Goal: Information Seeking & Learning: Check status

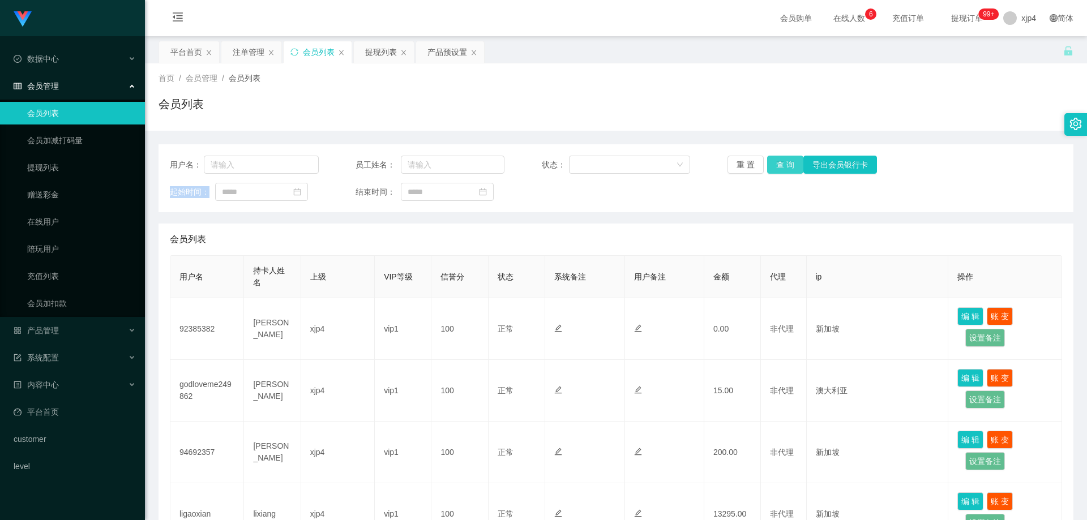
click at [778, 159] on button "查 询" at bounding box center [785, 165] width 36 height 18
click at [778, 159] on div "重 置 查 询 导出会员银行卡" at bounding box center [801, 165] width 149 height 18
click at [778, 159] on button "查 询" at bounding box center [785, 165] width 36 height 18
click at [58, 328] on span "产品管理" at bounding box center [36, 330] width 45 height 9
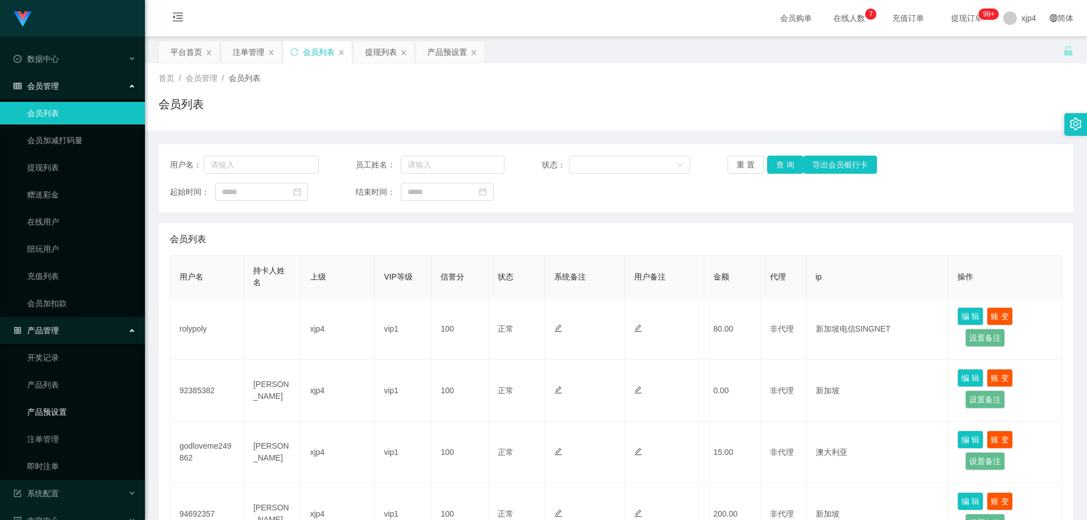
click at [63, 413] on link "产品预设置" at bounding box center [81, 412] width 109 height 23
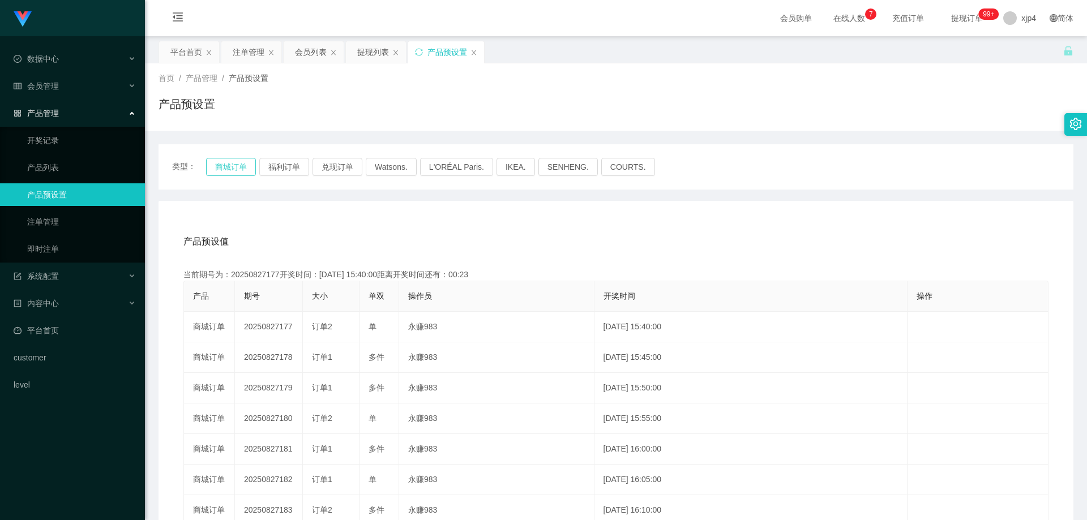
click at [233, 162] on button "商城订单" at bounding box center [231, 167] width 50 height 18
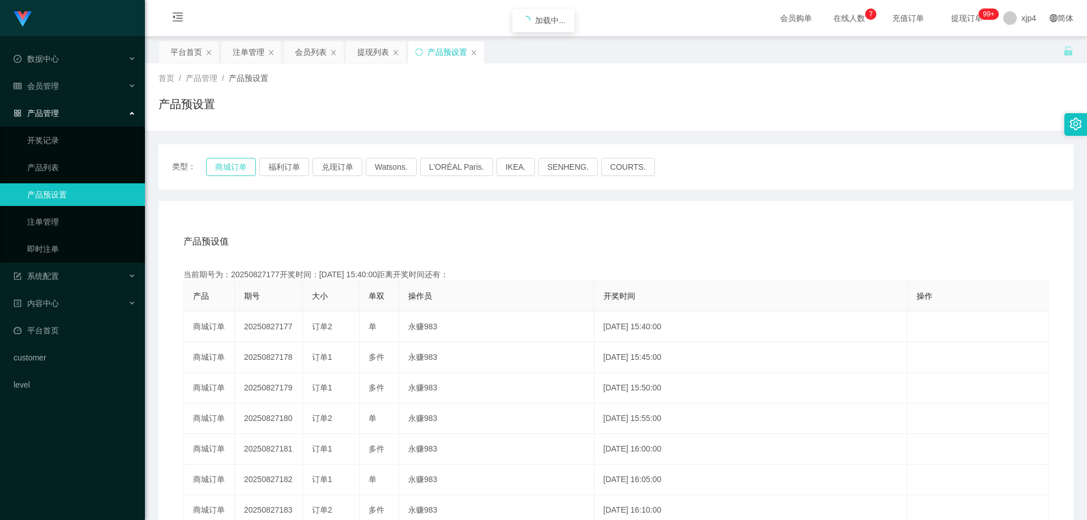
click at [233, 162] on button "商城订单" at bounding box center [231, 167] width 50 height 18
click at [66, 165] on link "产品列表" at bounding box center [81, 167] width 109 height 23
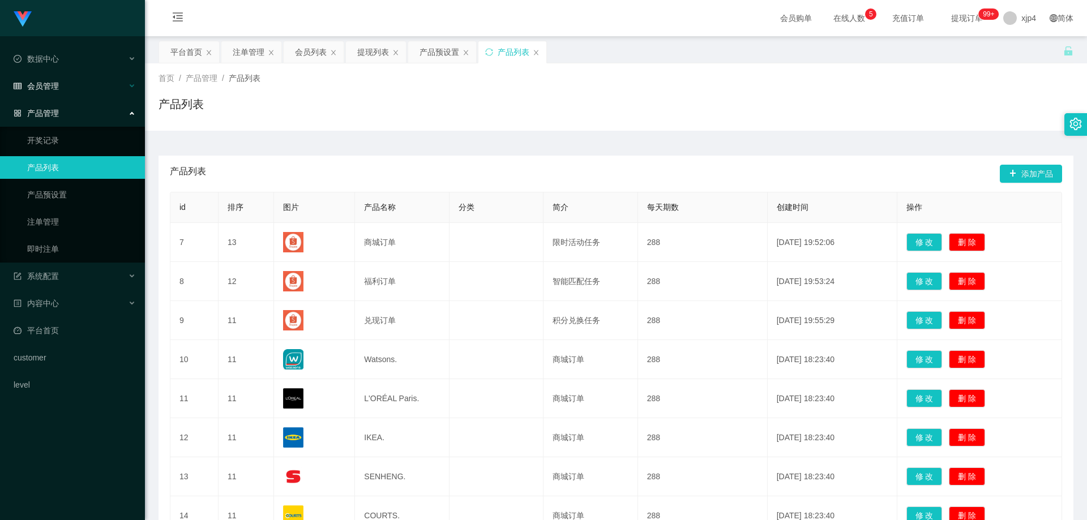
click at [63, 89] on div "会员管理" at bounding box center [72, 86] width 145 height 23
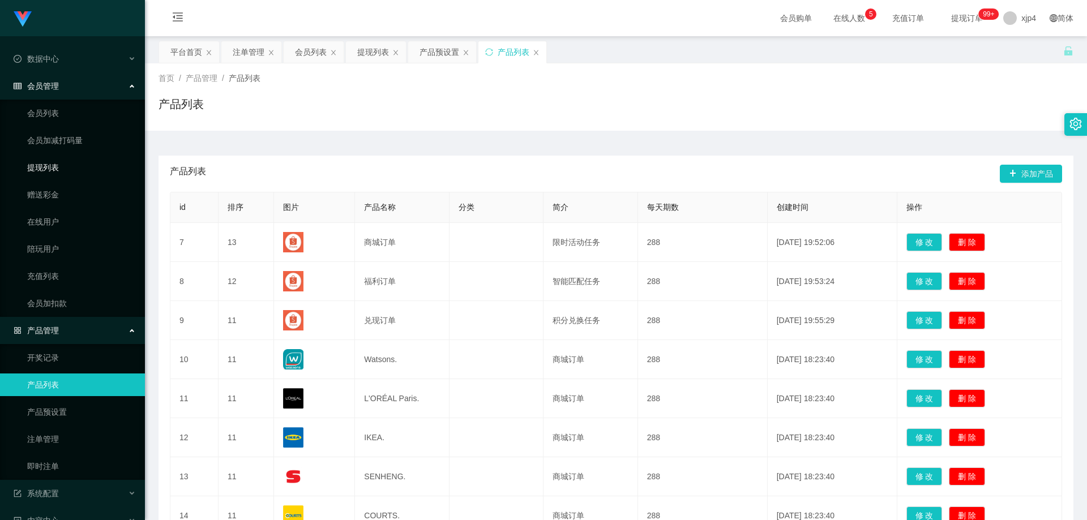
click at [62, 157] on link "提现列表" at bounding box center [81, 167] width 109 height 23
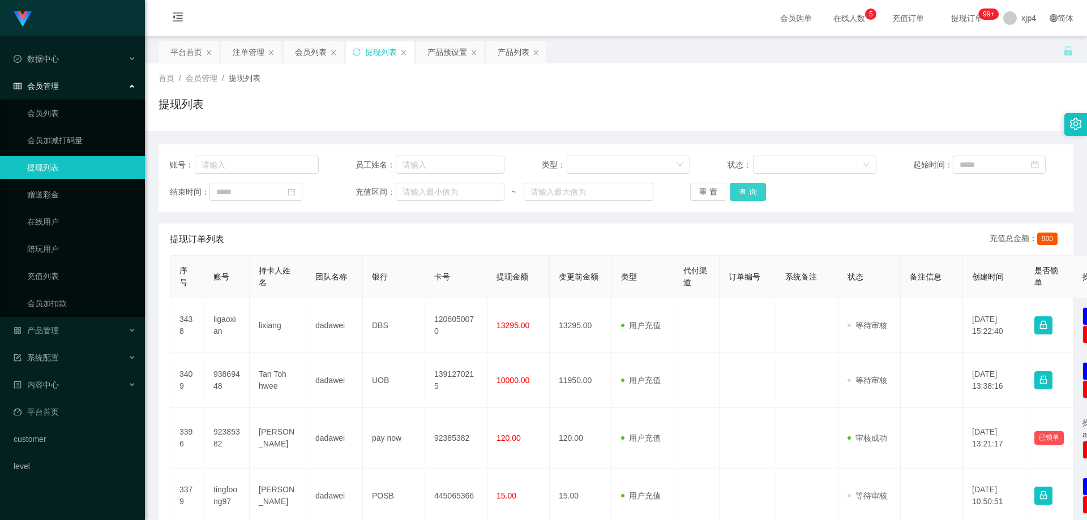
click at [749, 194] on button "查 询" at bounding box center [748, 192] width 36 height 18
click at [749, 194] on div "重 置 查 询" at bounding box center [764, 192] width 149 height 18
click at [749, 194] on button "查 询" at bounding box center [748, 192] width 36 height 18
click at [749, 194] on div "重 置 查 询" at bounding box center [764, 192] width 149 height 18
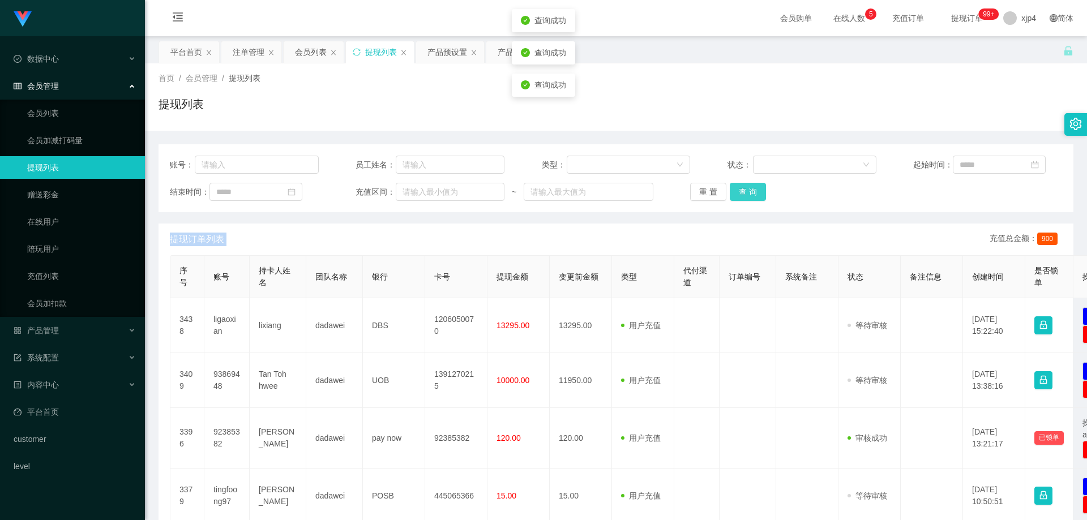
click at [749, 194] on button "查 询" at bounding box center [748, 192] width 36 height 18
click at [749, 194] on div "重 置 查 询" at bounding box center [764, 192] width 149 height 18
click at [763, 193] on div "重 置 查 询" at bounding box center [764, 192] width 149 height 18
drag, startPoint x: 763, startPoint y: 193, endPoint x: 753, endPoint y: 192, distance: 10.2
click at [763, 193] on div "重 置 查 询" at bounding box center [764, 192] width 149 height 18
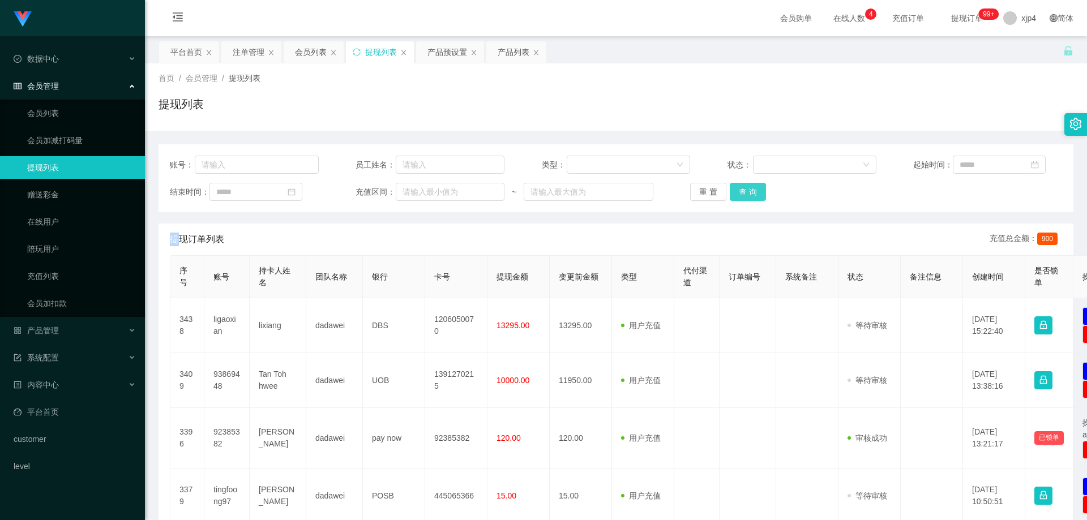
click at [753, 192] on button "查 询" at bounding box center [748, 192] width 36 height 18
click at [753, 192] on div "重 置 查 询" at bounding box center [764, 192] width 149 height 18
click at [753, 192] on button "查 询" at bounding box center [748, 192] width 36 height 18
click at [753, 192] on div "重 置 查 询" at bounding box center [764, 192] width 149 height 18
click at [753, 192] on button "查 询" at bounding box center [748, 192] width 36 height 18
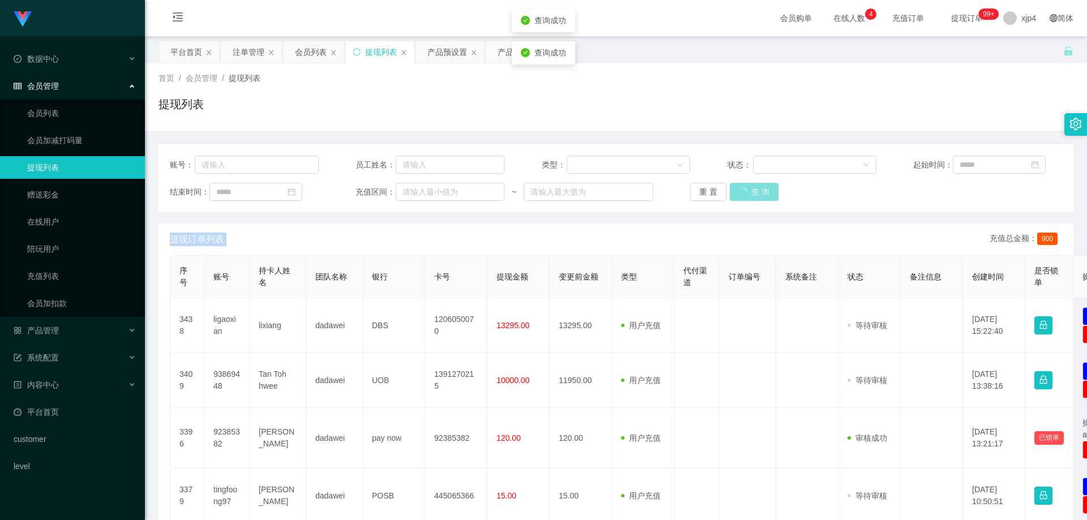
click at [753, 192] on div "重 置 查 询" at bounding box center [764, 192] width 149 height 18
click at [753, 192] on button "查 询" at bounding box center [748, 192] width 36 height 18
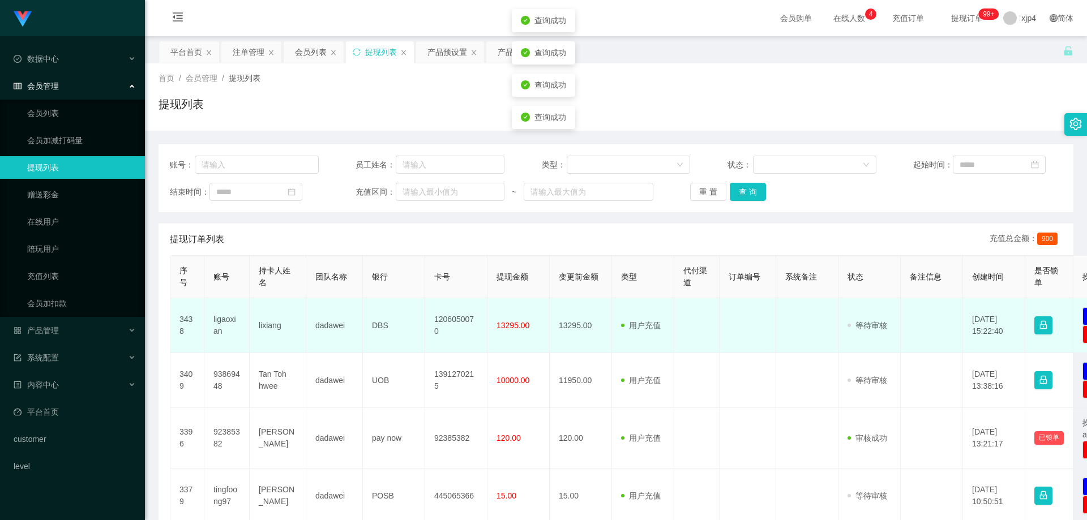
click at [224, 318] on td "ligaoxian" at bounding box center [226, 325] width 45 height 55
copy td "ligaoxian"
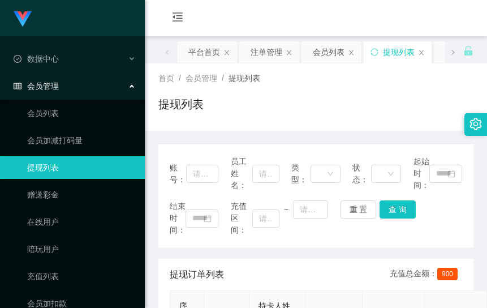
click at [305, 145] on div "账号： 员工姓名： 类型： 状态： 起始时间： 结束时间： 充值区间： ~ 重 置 查 询" at bounding box center [315, 195] width 315 height 103
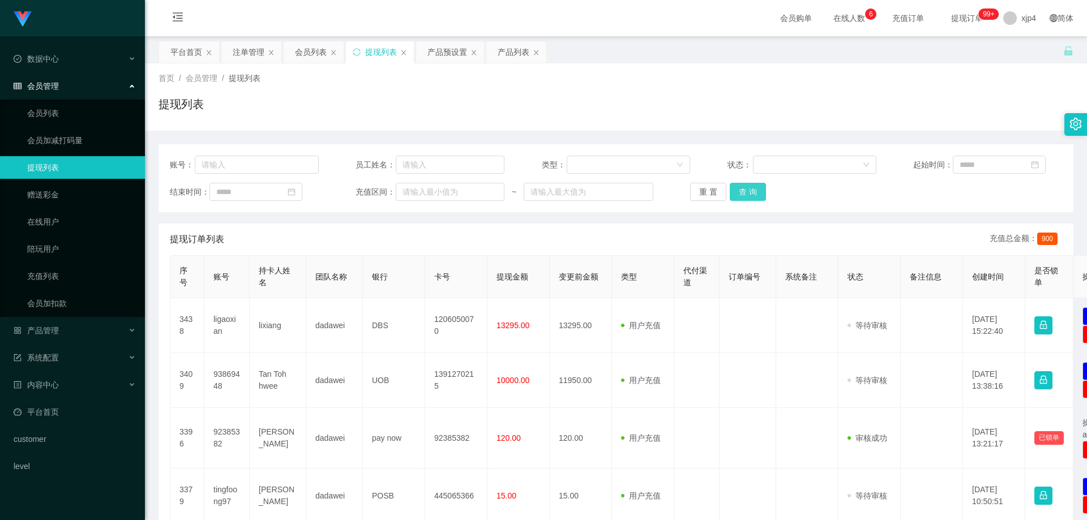
click at [752, 194] on button "查 询" at bounding box center [748, 192] width 36 height 18
click at [752, 194] on div "重 置 查 询" at bounding box center [764, 192] width 149 height 18
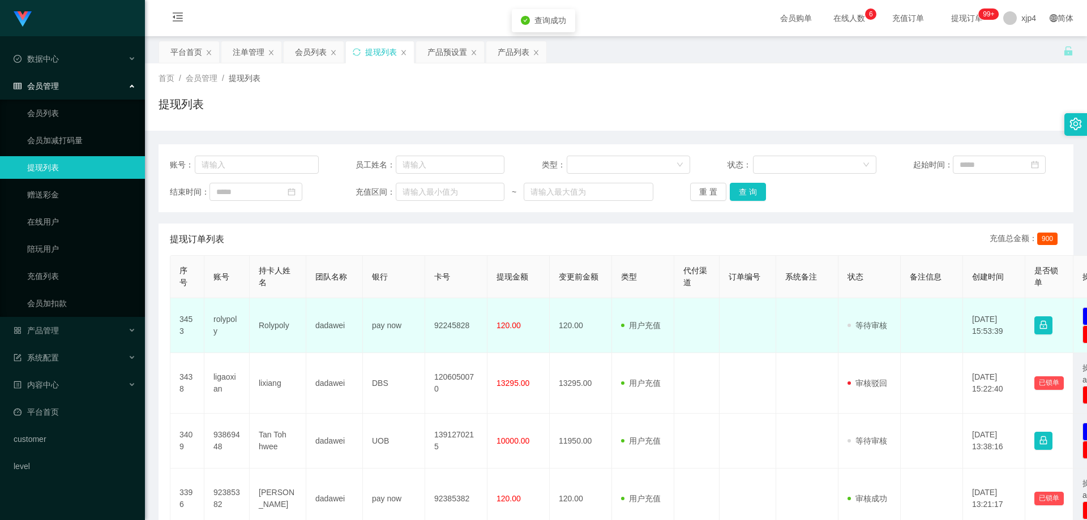
click at [221, 323] on td "rolypoly" at bounding box center [226, 325] width 45 height 55
copy td "rolypoly"
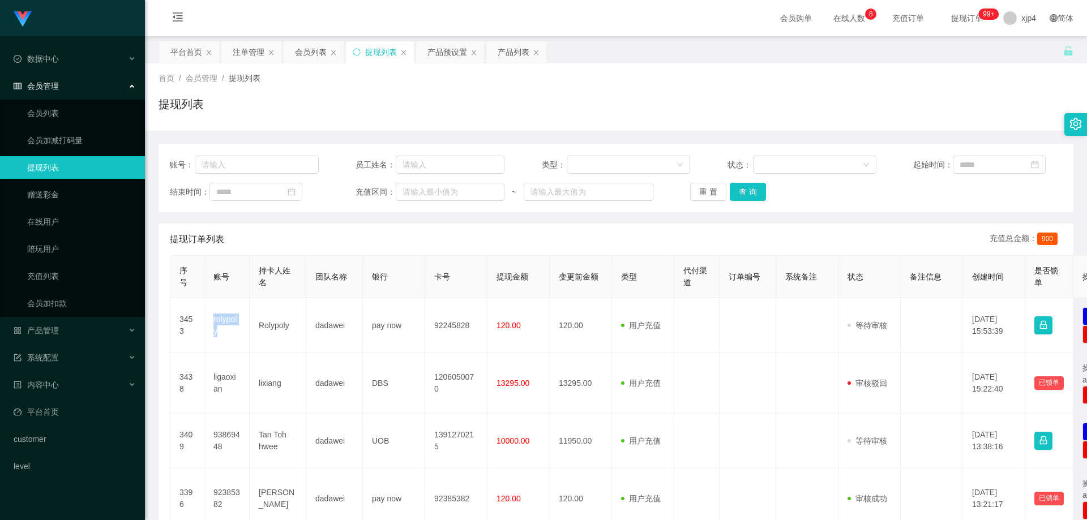
click at [70, 165] on link "提现列表" at bounding box center [81, 167] width 109 height 23
click at [740, 190] on button "查 询" at bounding box center [748, 192] width 36 height 18
click at [740, 190] on div "重 置 查 询" at bounding box center [764, 192] width 149 height 18
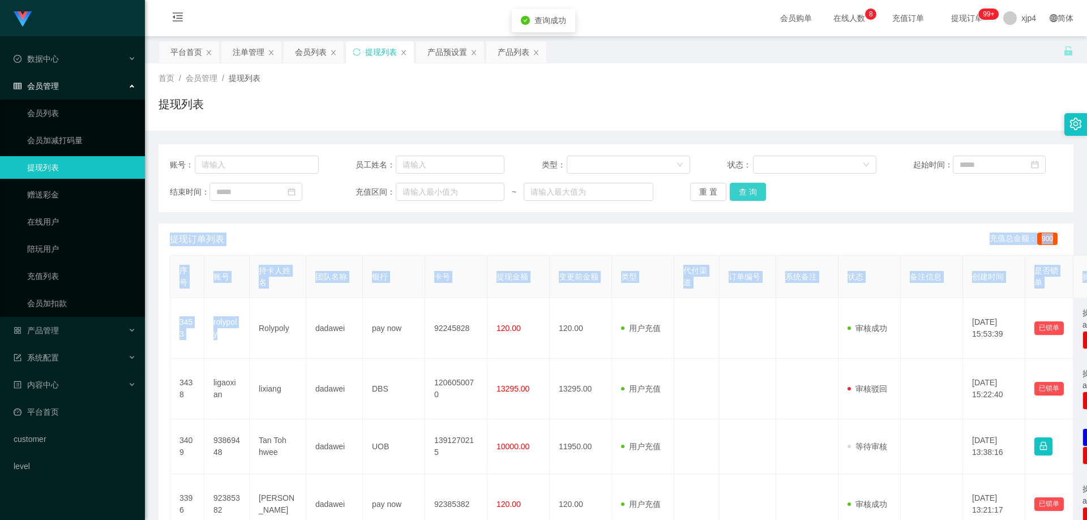
click at [740, 190] on button "查 询" at bounding box center [748, 192] width 36 height 18
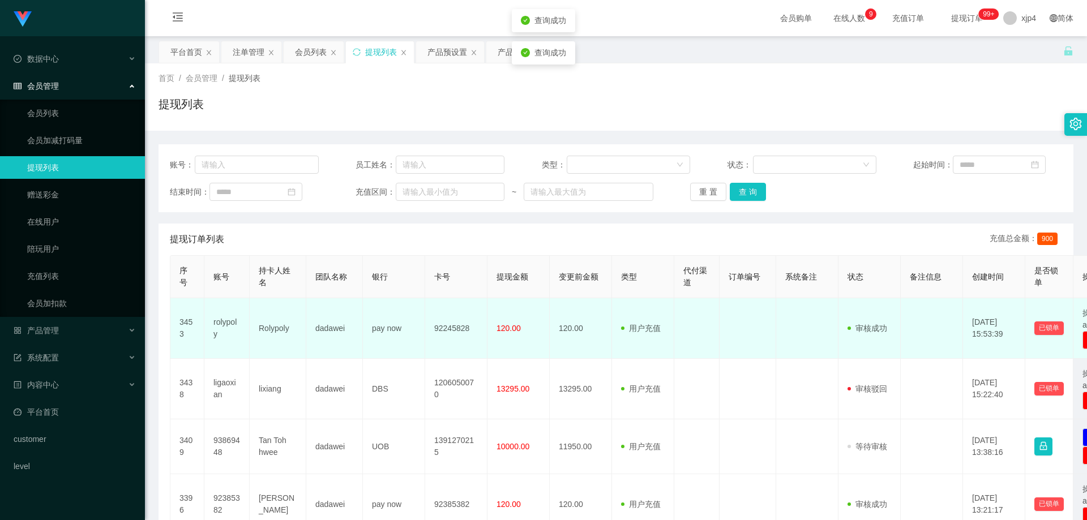
click at [502, 327] on span "120.00" at bounding box center [508, 328] width 24 height 9
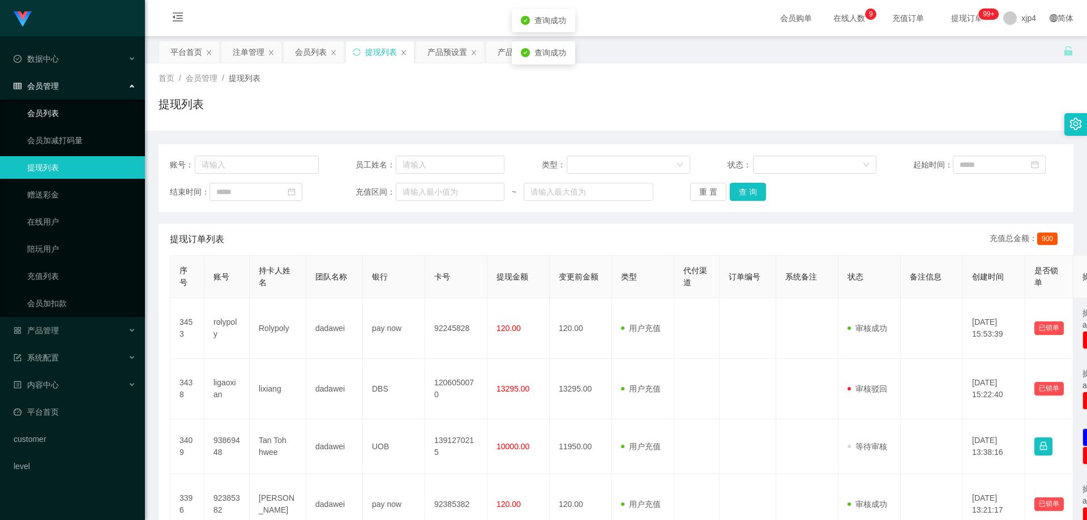
click at [58, 118] on link "会员列表" at bounding box center [81, 113] width 109 height 23
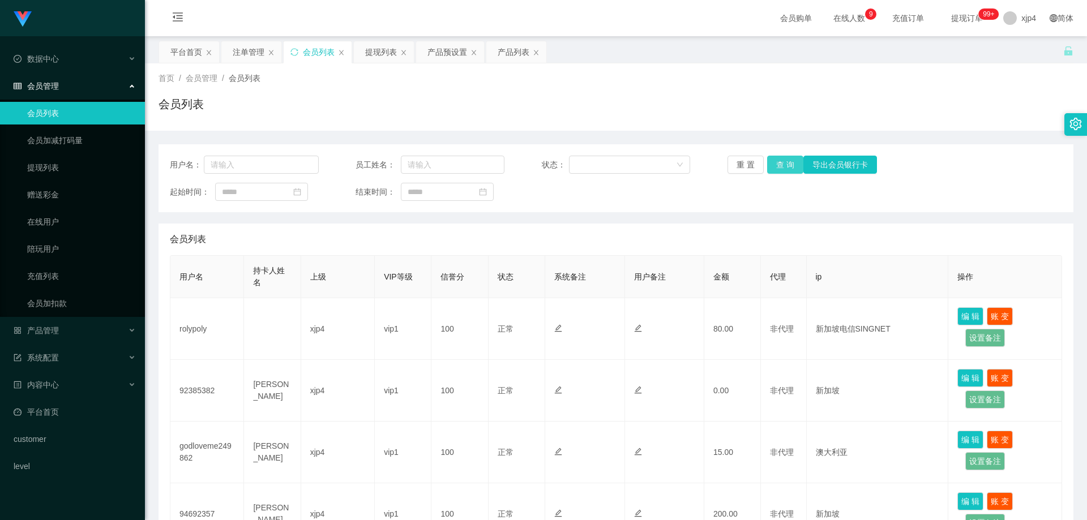
click at [770, 159] on button "查 询" at bounding box center [785, 165] width 36 height 18
click at [770, 159] on div "重 置 查 询 导出会员银行卡" at bounding box center [801, 165] width 149 height 18
click at [770, 159] on button "查 询" at bounding box center [785, 165] width 36 height 18
click at [793, 165] on button "查 询" at bounding box center [785, 165] width 36 height 18
click at [793, 165] on div "重 置 查 询 导出会员银行卡" at bounding box center [801, 165] width 149 height 18
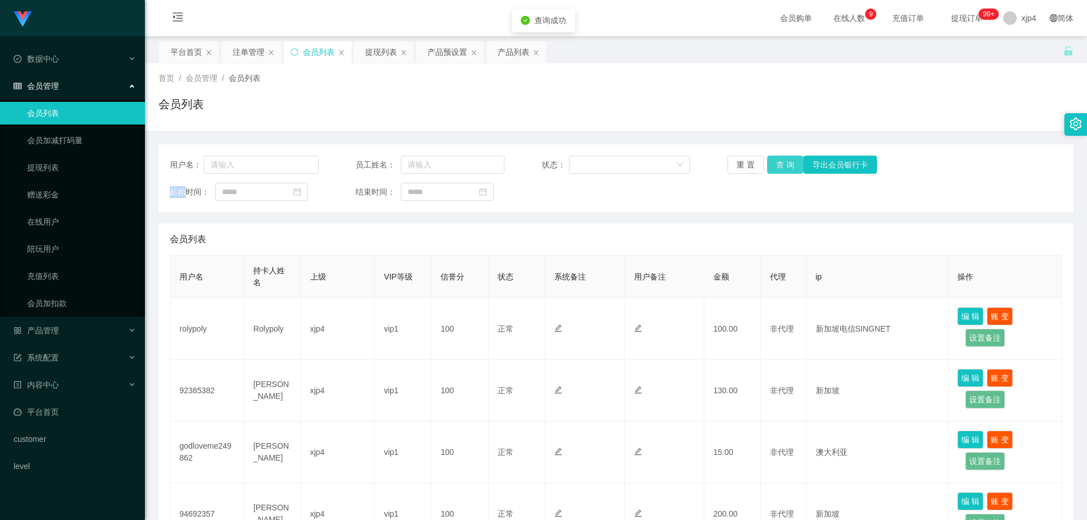
click at [793, 165] on button "查 询" at bounding box center [785, 165] width 36 height 18
click at [793, 165] on div "重 置 查 询 导出会员银行卡" at bounding box center [801, 165] width 149 height 18
click at [793, 165] on button "查 询" at bounding box center [785, 165] width 36 height 18
click at [793, 165] on div "重 置 查 询 导出会员银行卡" at bounding box center [801, 165] width 149 height 18
click at [793, 165] on button "查 询" at bounding box center [785, 165] width 36 height 18
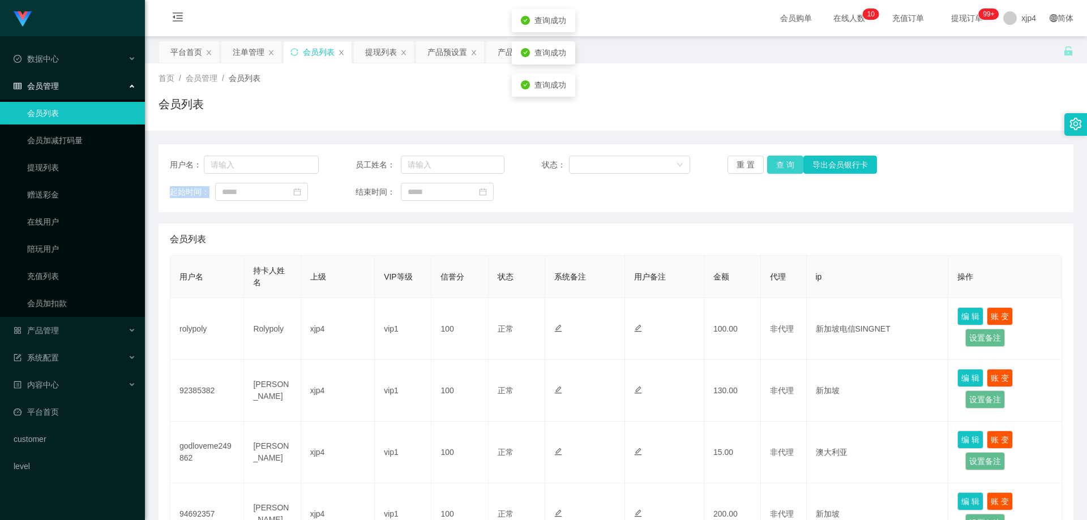
click at [793, 165] on div "重 置 查 询 导出会员银行卡" at bounding box center [801, 165] width 149 height 18
click at [793, 165] on button "查 询" at bounding box center [785, 165] width 36 height 18
click at [793, 165] on div "重 置 查 询 导出会员银行卡" at bounding box center [801, 165] width 149 height 18
click at [793, 165] on button "查 询" at bounding box center [785, 165] width 36 height 18
click at [793, 165] on div "重 置 查 询 导出会员银行卡" at bounding box center [801, 165] width 149 height 18
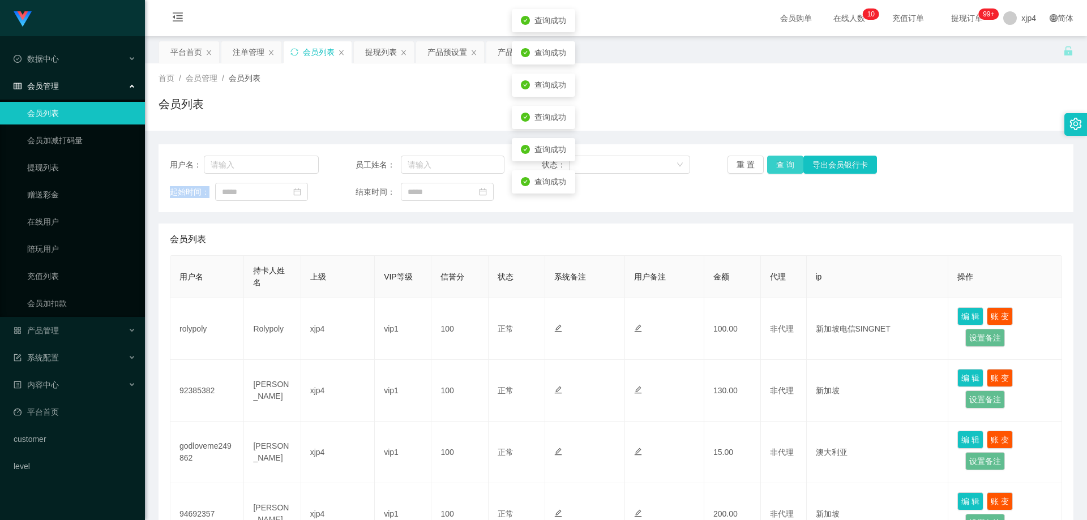
click at [793, 165] on button "查 询" at bounding box center [785, 165] width 36 height 18
click at [793, 165] on div "重 置 查 询 导出会员银行卡" at bounding box center [801, 165] width 149 height 18
click at [793, 165] on button "查 询" at bounding box center [785, 165] width 36 height 18
click at [793, 165] on div "重 置 查 询 导出会员银行卡" at bounding box center [801, 165] width 149 height 18
click at [793, 165] on button "查 询" at bounding box center [785, 165] width 36 height 18
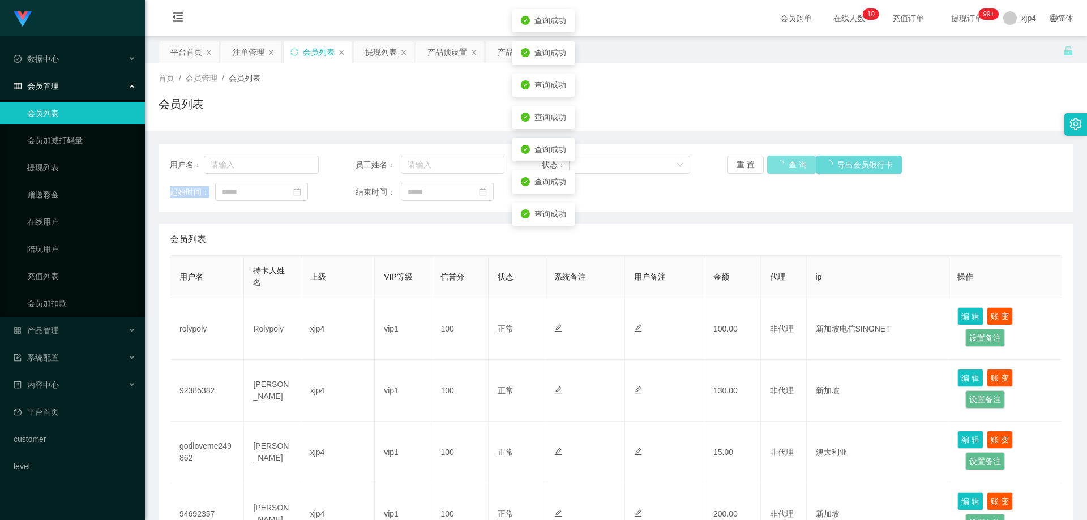
click at [793, 165] on div "重 置 查 询 导出会员银行卡" at bounding box center [801, 165] width 149 height 18
click at [793, 165] on button "查 询" at bounding box center [785, 165] width 36 height 18
click at [793, 165] on div "重 置 查 询 导出会员银行卡" at bounding box center [801, 165] width 149 height 18
click at [793, 165] on button "查 询" at bounding box center [785, 165] width 36 height 18
click at [793, 165] on div "重 置 查 询 导出会员银行卡" at bounding box center [801, 165] width 149 height 18
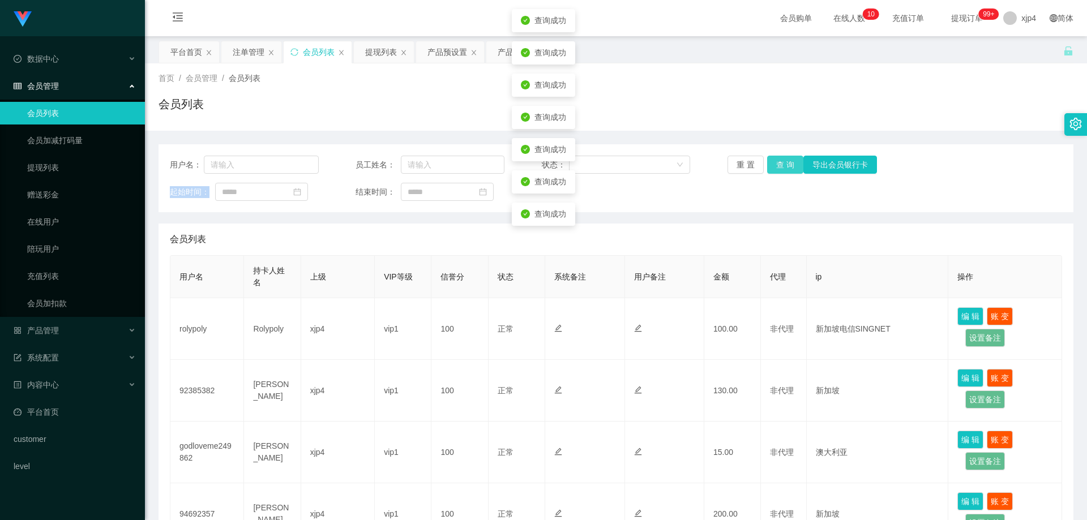
click at [793, 165] on button "查 询" at bounding box center [785, 165] width 36 height 18
click at [793, 165] on div "重 置 查 询 导出会员银行卡" at bounding box center [801, 165] width 149 height 18
click at [793, 165] on button "查 询" at bounding box center [785, 165] width 36 height 18
click at [793, 165] on div "重 置 查 询 导出会员银行卡" at bounding box center [801, 165] width 149 height 18
click at [793, 165] on button "查 询" at bounding box center [785, 165] width 36 height 18
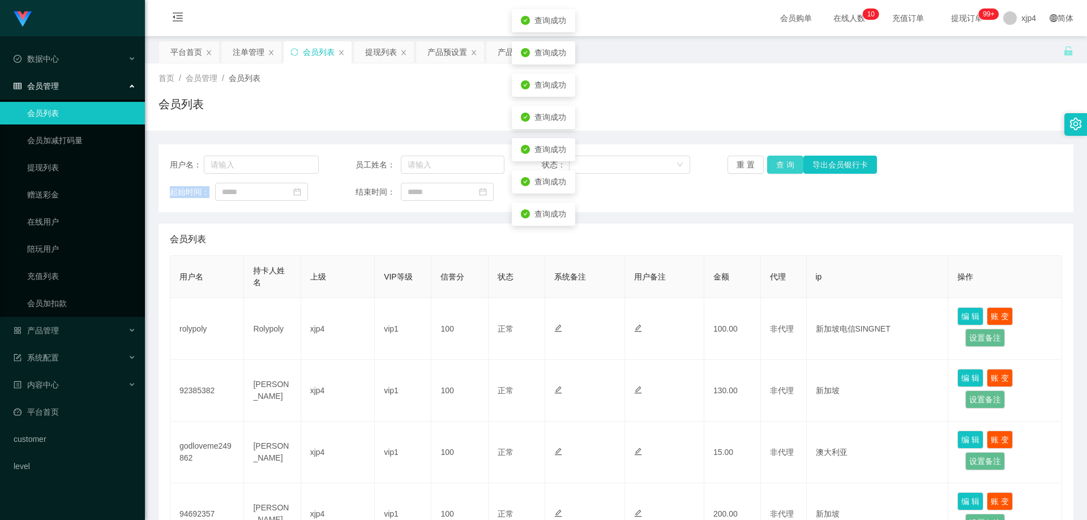
click at [793, 165] on div "重 置 查 询 导出会员银行卡" at bounding box center [801, 165] width 149 height 18
click at [793, 165] on button "查 询" at bounding box center [785, 165] width 36 height 18
click at [793, 165] on div "重 置 查 询 导出会员银行卡" at bounding box center [801, 165] width 149 height 18
click at [793, 165] on button "查 询" at bounding box center [785, 165] width 36 height 18
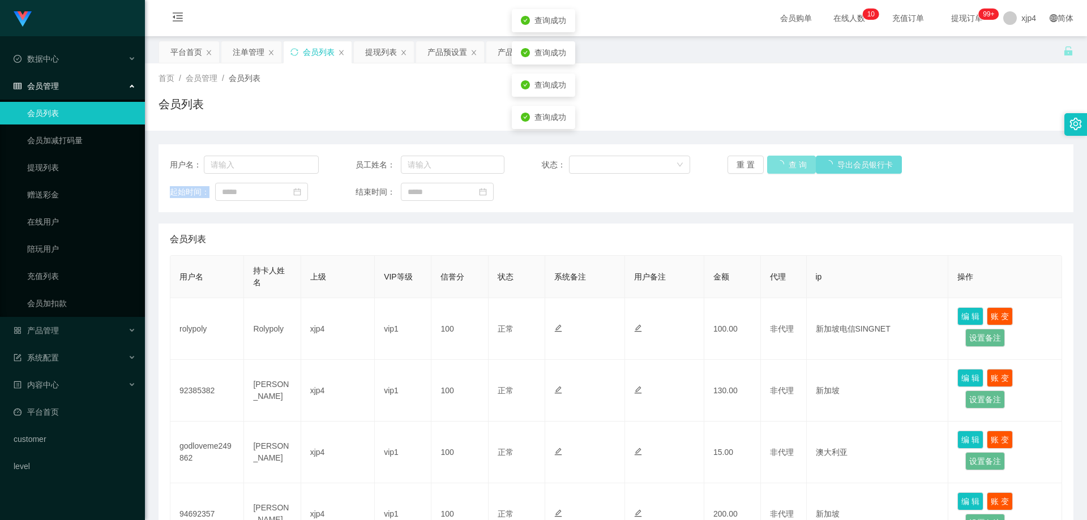
click at [793, 165] on div "重 置 查 询 导出会员银行卡" at bounding box center [801, 165] width 149 height 18
click at [793, 165] on button "查 询" at bounding box center [791, 165] width 49 height 18
click at [793, 165] on div "重 置 查 询 导出会员银行卡" at bounding box center [801, 165] width 149 height 18
click at [793, 165] on button "查 询" at bounding box center [785, 165] width 36 height 18
click at [793, 165] on div "重 置 查 询 导出会员银行卡" at bounding box center [801, 165] width 149 height 18
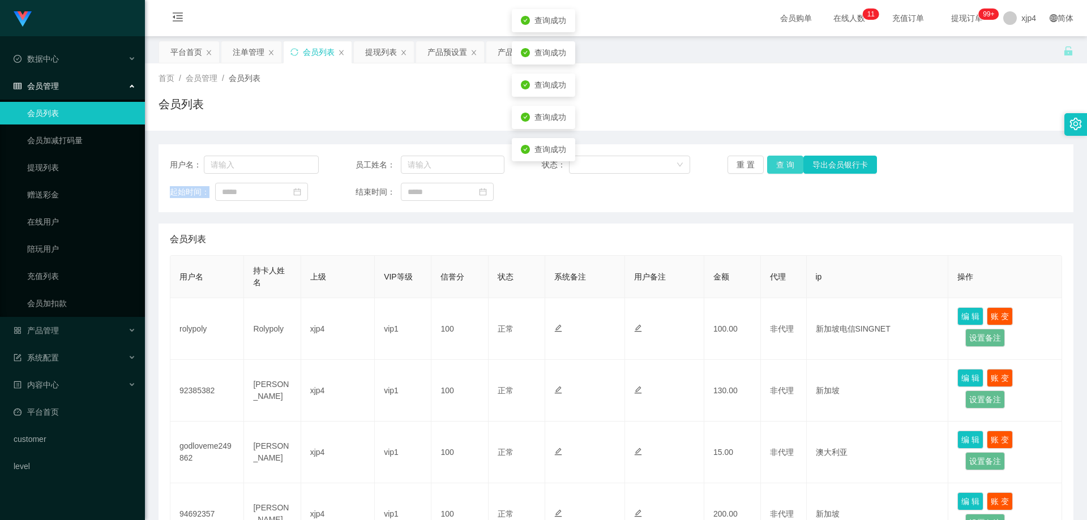
click at [793, 165] on button "查 询" at bounding box center [785, 165] width 36 height 18
click at [793, 165] on div "重 置 查 询 导出会员银行卡" at bounding box center [801, 165] width 149 height 18
click at [793, 165] on button "查 询" at bounding box center [785, 165] width 36 height 18
click at [63, 172] on link "提现列表" at bounding box center [81, 167] width 109 height 23
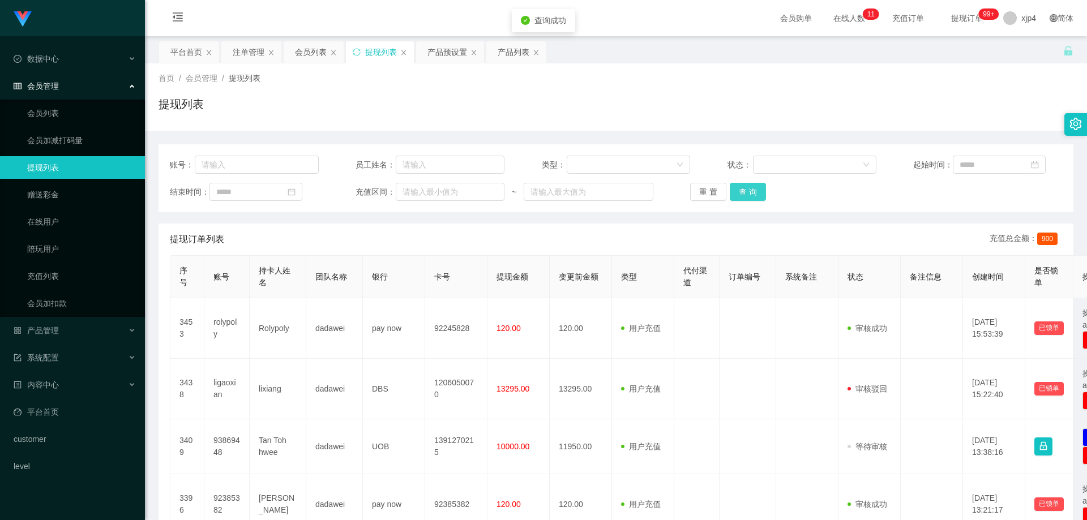
click at [740, 188] on button "查 询" at bounding box center [748, 192] width 36 height 18
click at [740, 188] on div "重 置 查 询" at bounding box center [764, 192] width 149 height 18
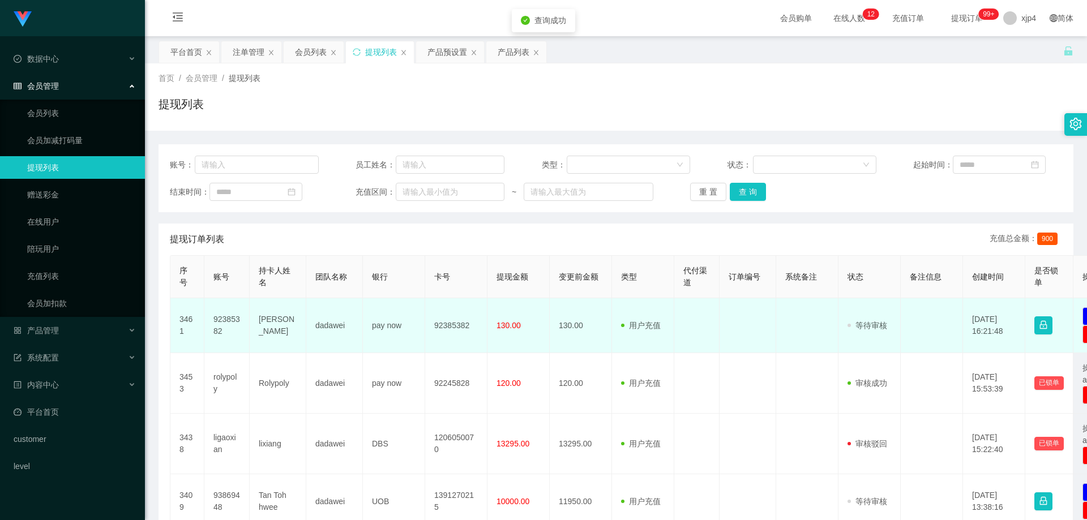
click at [229, 327] on td "92385382" at bounding box center [226, 325] width 45 height 55
copy td "92385382"
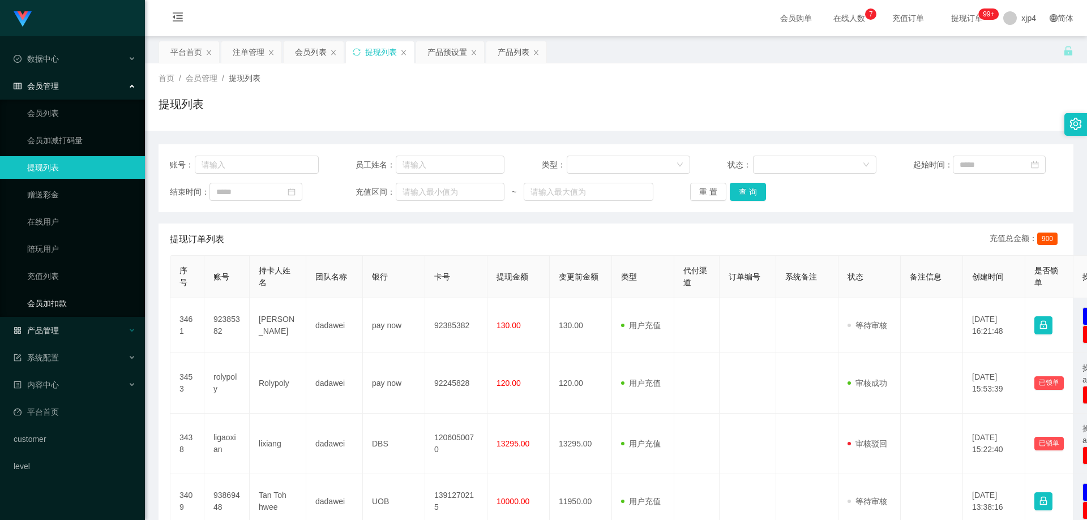
click at [57, 326] on span "产品管理" at bounding box center [36, 330] width 45 height 9
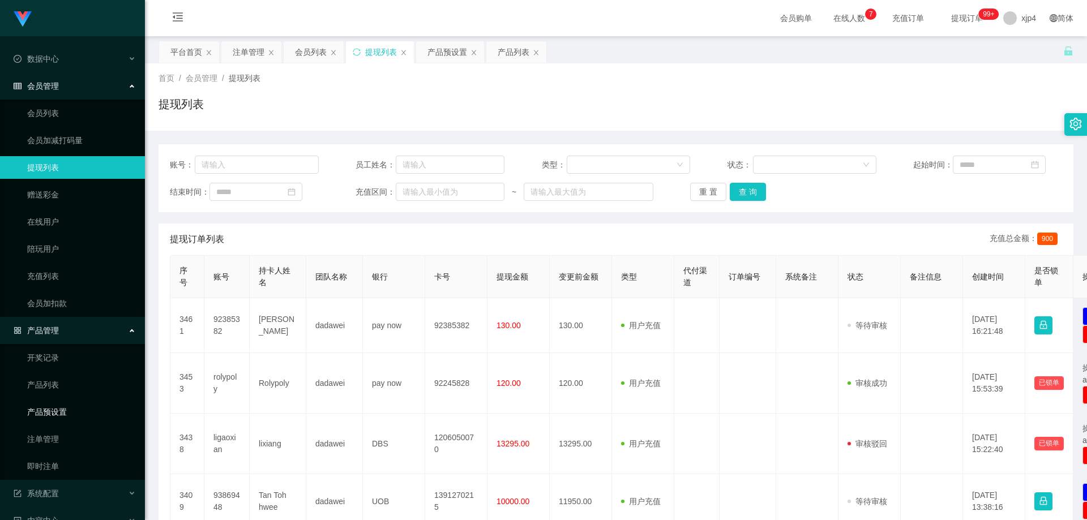
click at [46, 410] on link "产品预设置" at bounding box center [81, 412] width 109 height 23
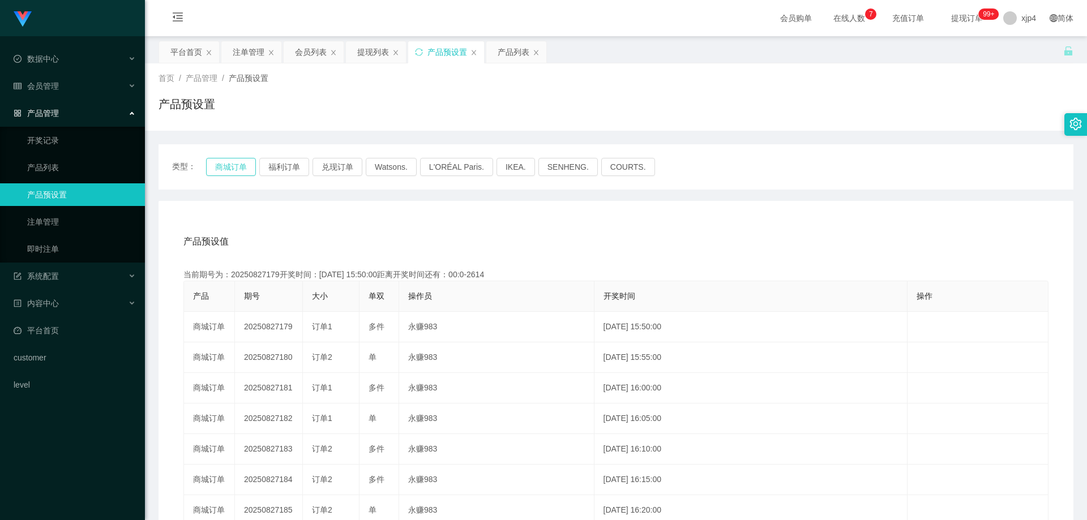
click at [233, 163] on button "商城订单" at bounding box center [231, 167] width 50 height 18
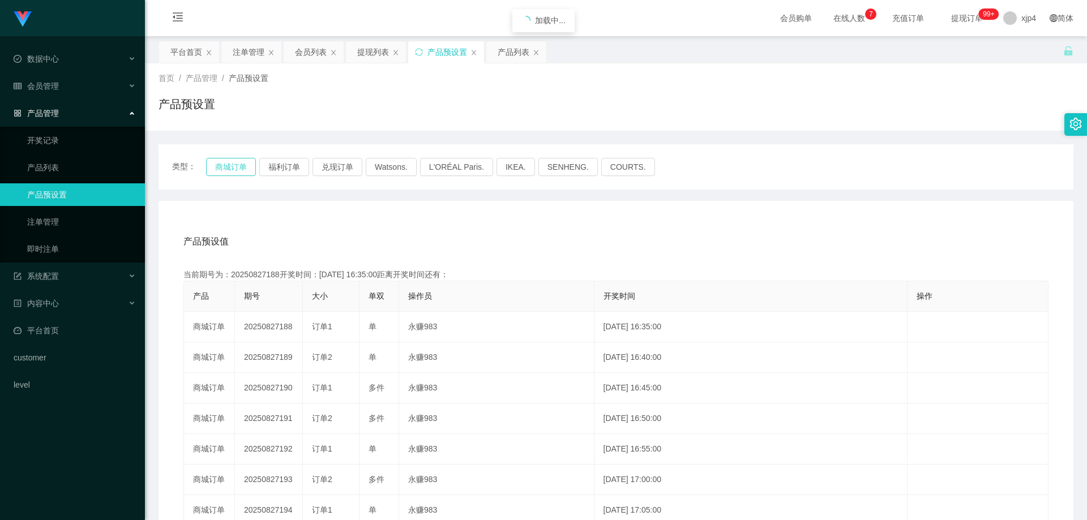
click at [233, 163] on button "商城订单" at bounding box center [231, 167] width 50 height 18
click at [47, 143] on link "开奖记录" at bounding box center [81, 140] width 109 height 23
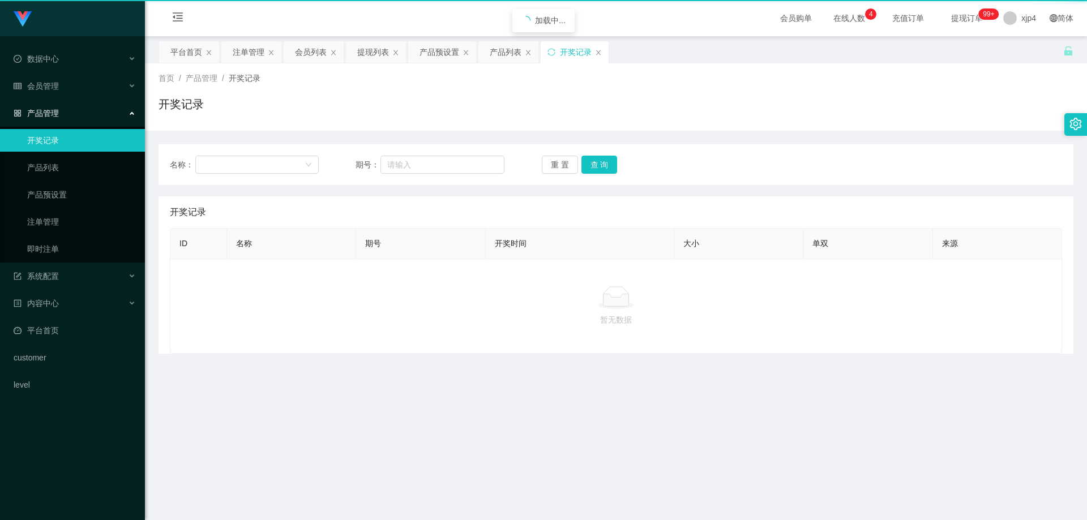
click at [52, 90] on span "会员管理" at bounding box center [36, 85] width 45 height 9
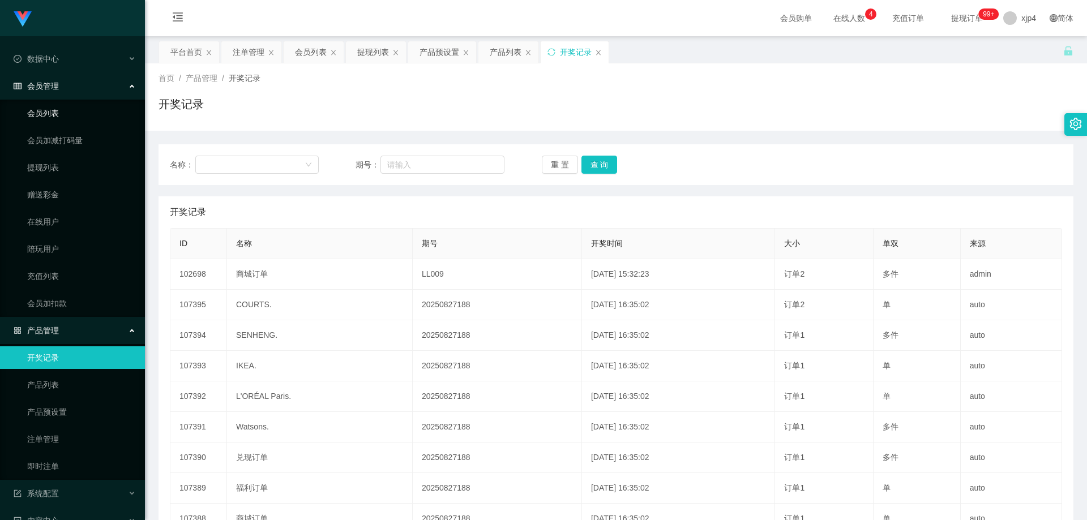
click at [48, 123] on link "会员列表" at bounding box center [81, 113] width 109 height 23
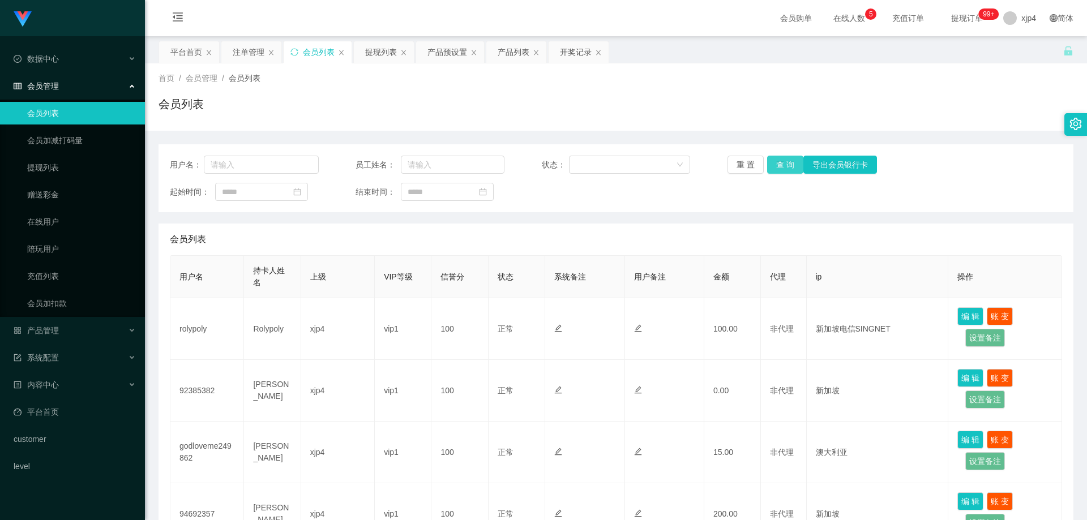
click at [784, 166] on button "查 询" at bounding box center [785, 165] width 36 height 18
click at [784, 166] on div "重 置 查 询 导出会员银行卡" at bounding box center [801, 165] width 149 height 18
click at [784, 166] on button "查 询" at bounding box center [785, 165] width 36 height 18
click at [784, 166] on div "重 置 查 询 导出会员银行卡" at bounding box center [801, 165] width 149 height 18
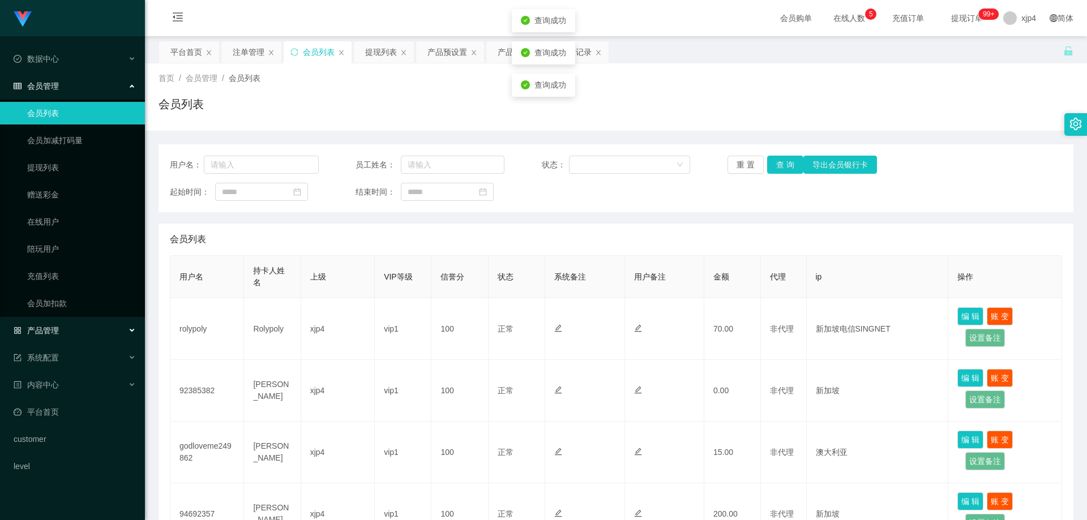
click at [54, 329] on span "产品管理" at bounding box center [36, 330] width 45 height 9
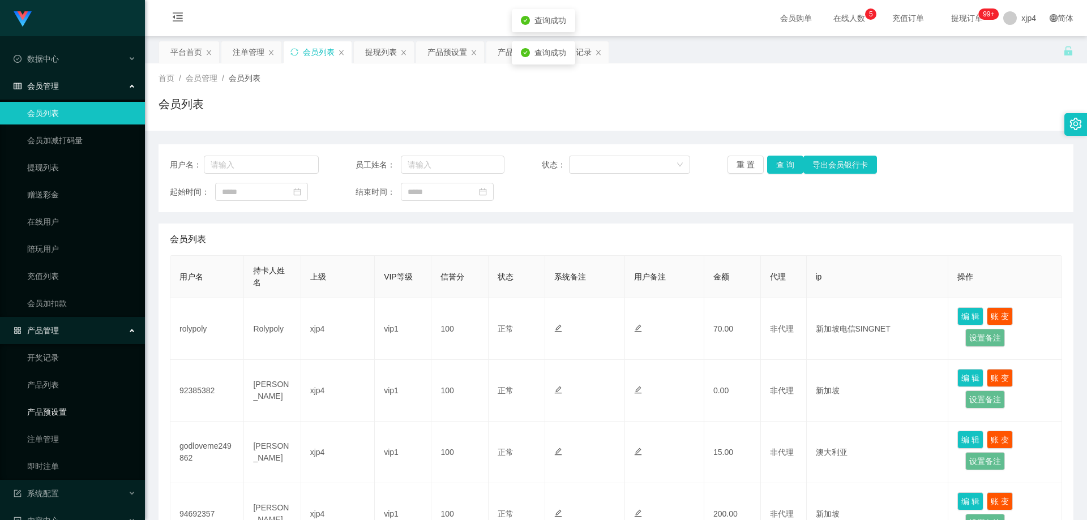
click at [70, 410] on link "产品预设置" at bounding box center [81, 412] width 109 height 23
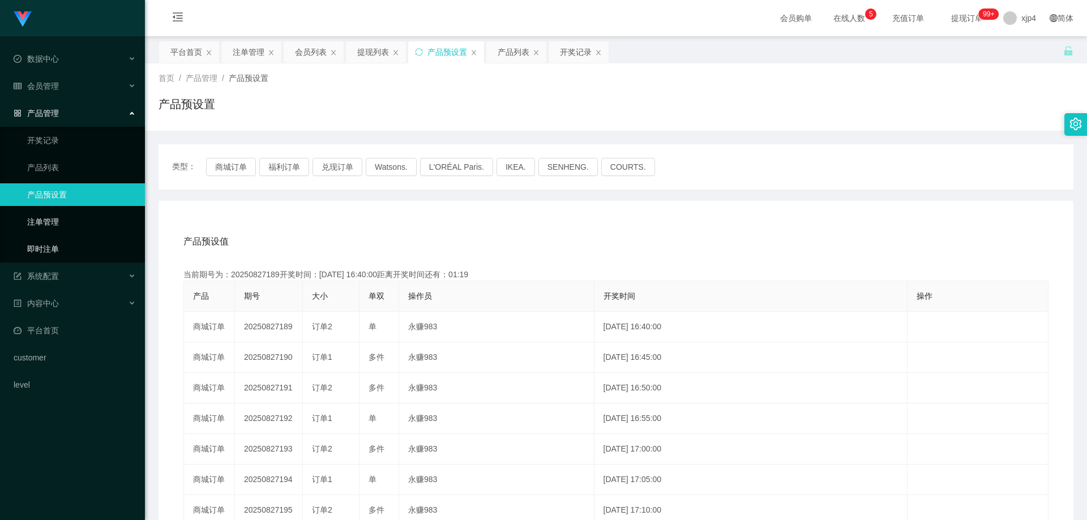
click at [49, 227] on link "注单管理" at bounding box center [81, 222] width 109 height 23
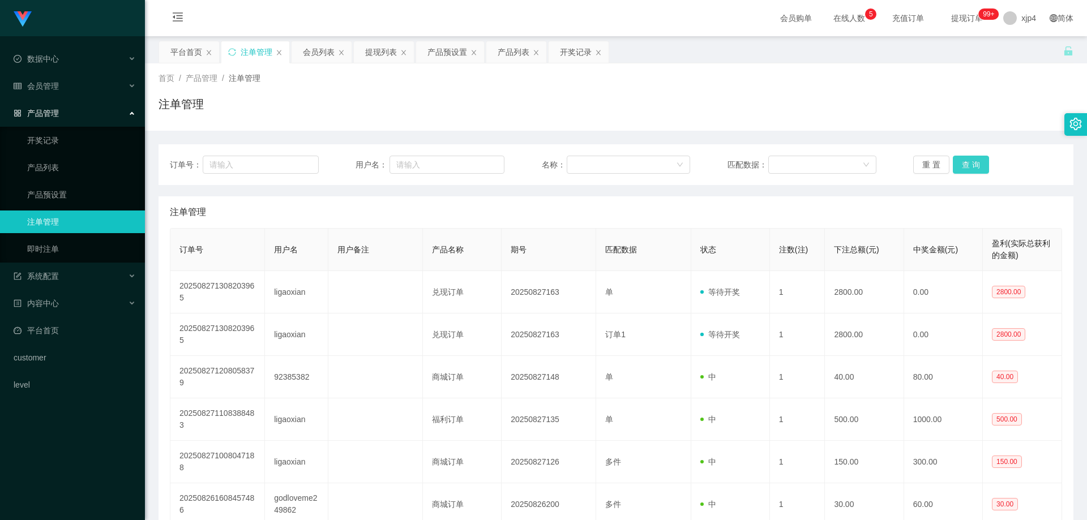
click at [974, 161] on button "查 询" at bounding box center [971, 165] width 36 height 18
click at [974, 161] on button "查 询" at bounding box center [977, 165] width 49 height 18
click at [974, 161] on div "重 置 查 询" at bounding box center [987, 165] width 149 height 18
click at [974, 161] on button "查 询" at bounding box center [971, 165] width 36 height 18
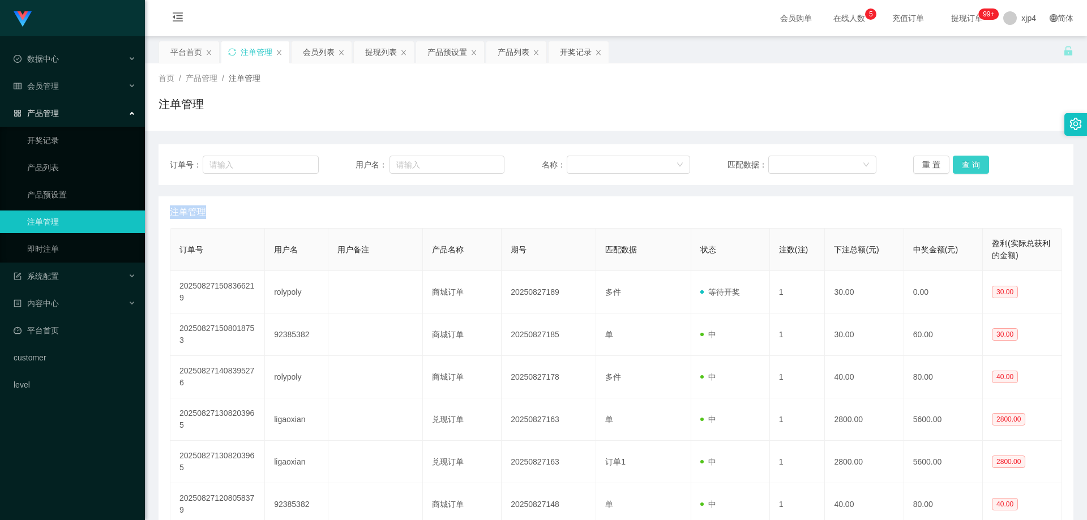
click at [974, 161] on div "重 置 查 询" at bounding box center [987, 165] width 149 height 18
click at [974, 161] on button "查 询" at bounding box center [971, 165] width 36 height 18
click at [974, 161] on div "重 置 查 询" at bounding box center [987, 165] width 149 height 18
click at [974, 161] on button "查 询" at bounding box center [971, 165] width 36 height 18
click at [67, 141] on link "开奖记录" at bounding box center [81, 140] width 109 height 23
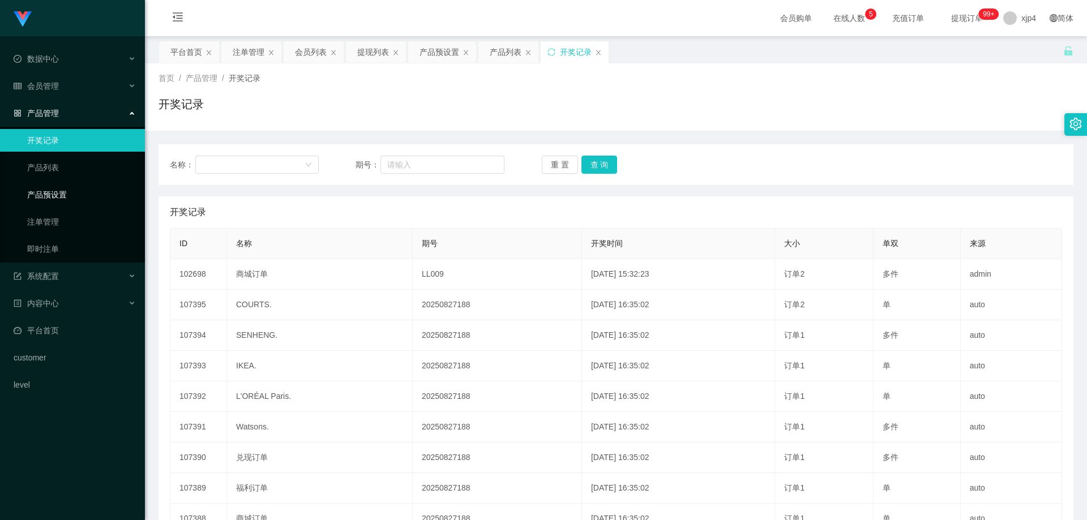
click at [57, 203] on link "产品预设置" at bounding box center [81, 194] width 109 height 23
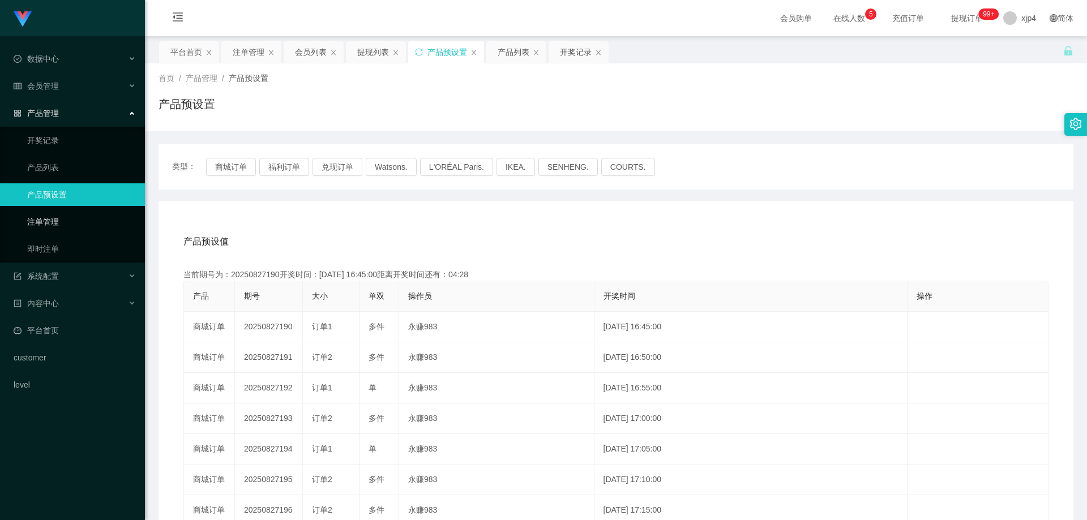
click at [71, 221] on link "注单管理" at bounding box center [81, 222] width 109 height 23
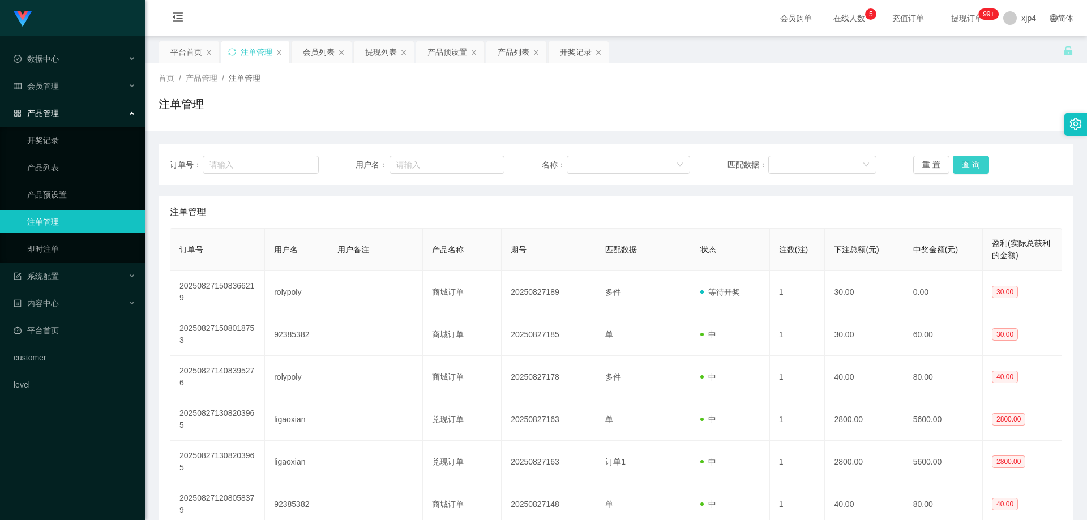
click at [959, 169] on button "查 询" at bounding box center [971, 165] width 36 height 18
click at [959, 169] on div "重 置 查 询" at bounding box center [987, 165] width 149 height 18
click at [959, 169] on button "查 询" at bounding box center [971, 165] width 36 height 18
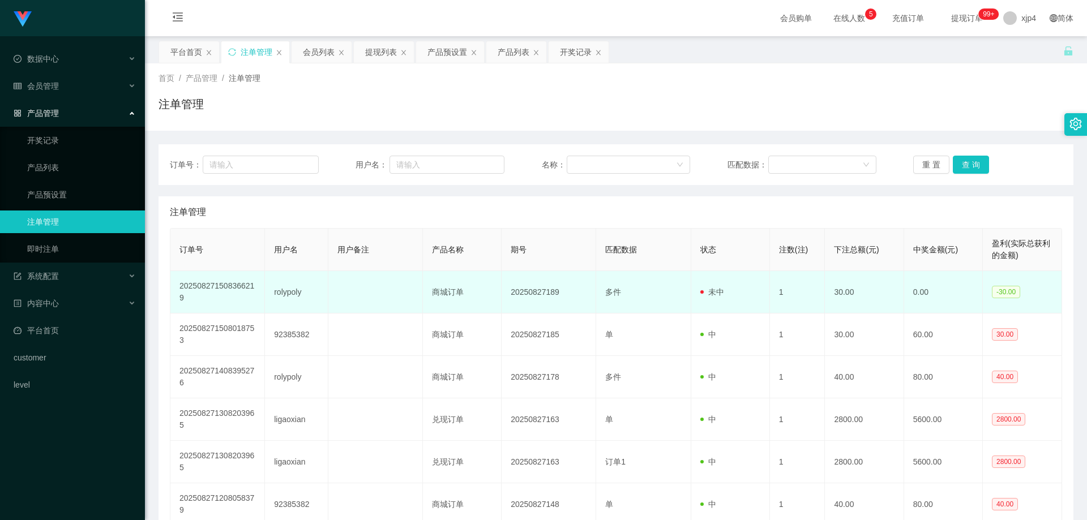
click at [278, 295] on td "rolypoly" at bounding box center [296, 292] width 63 height 42
click at [278, 296] on td "rolypoly" at bounding box center [296, 292] width 63 height 42
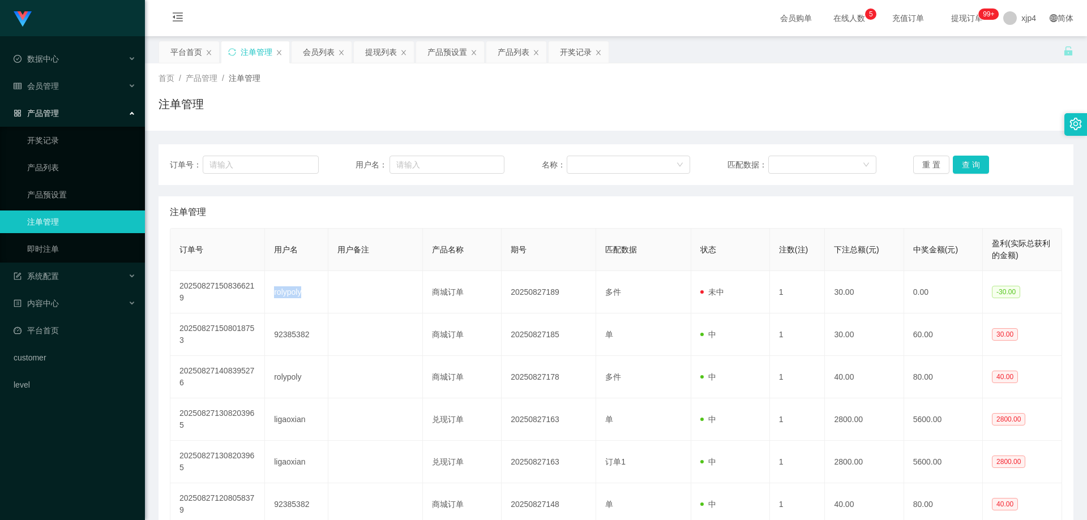
copy td "rolypoly"
click at [953, 171] on button "查 询" at bounding box center [971, 165] width 36 height 18
click at [967, 169] on button "查 询" at bounding box center [977, 165] width 49 height 18
click at [967, 169] on div "重 置 查 询" at bounding box center [987, 165] width 149 height 18
click at [967, 169] on button "查 询" at bounding box center [977, 165] width 49 height 18
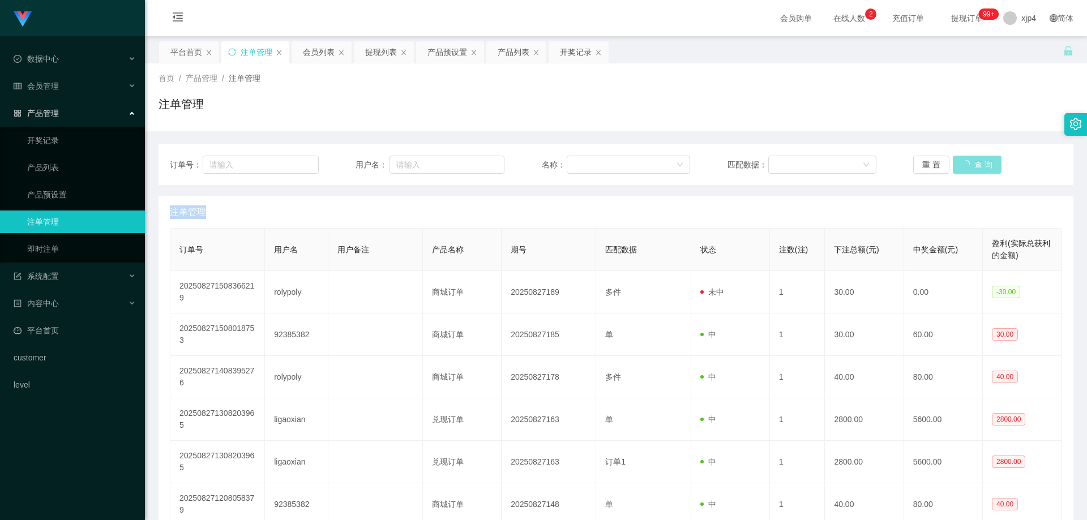
click at [967, 169] on div "重 置 查 询" at bounding box center [987, 165] width 149 height 18
click at [44, 89] on span "会员管理" at bounding box center [36, 85] width 45 height 9
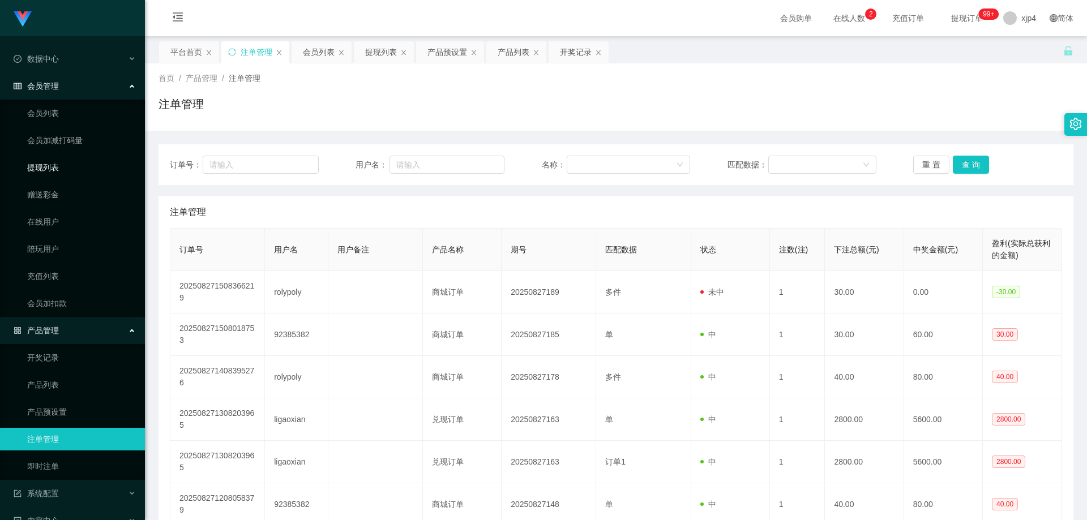
drag, startPoint x: 52, startPoint y: 173, endPoint x: 72, endPoint y: 166, distance: 21.5
click at [52, 173] on link "提现列表" at bounding box center [81, 167] width 109 height 23
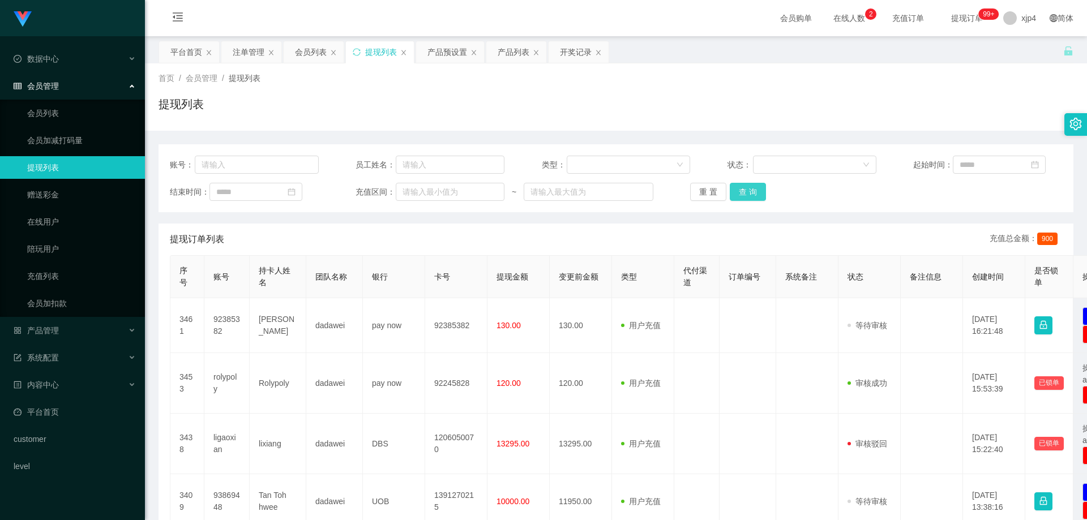
click at [750, 192] on button "查 询" at bounding box center [748, 192] width 36 height 18
click at [750, 192] on div "重 置 查 询" at bounding box center [764, 192] width 149 height 18
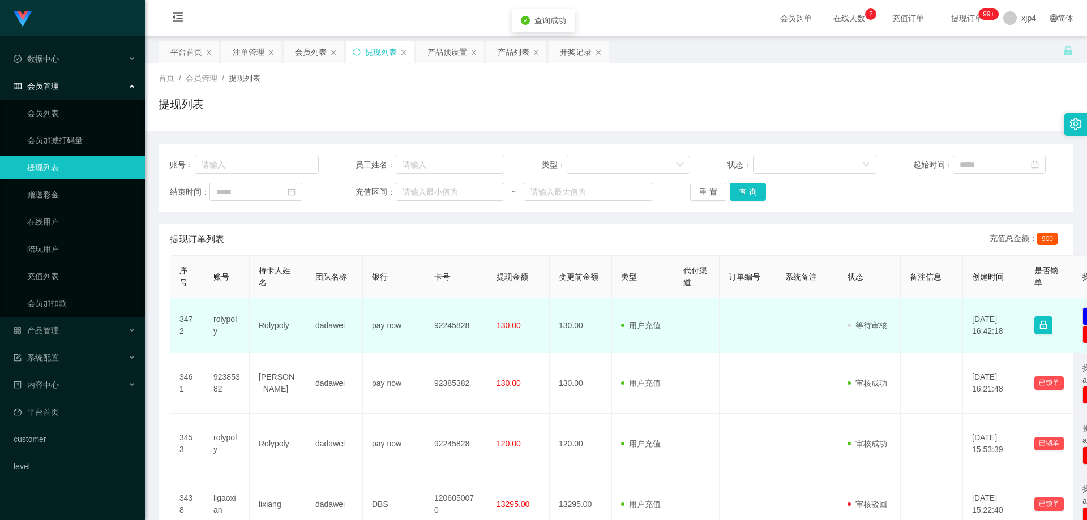
click at [226, 328] on td "rolypoly" at bounding box center [226, 325] width 45 height 55
click at [225, 328] on td "rolypoly" at bounding box center [226, 325] width 45 height 55
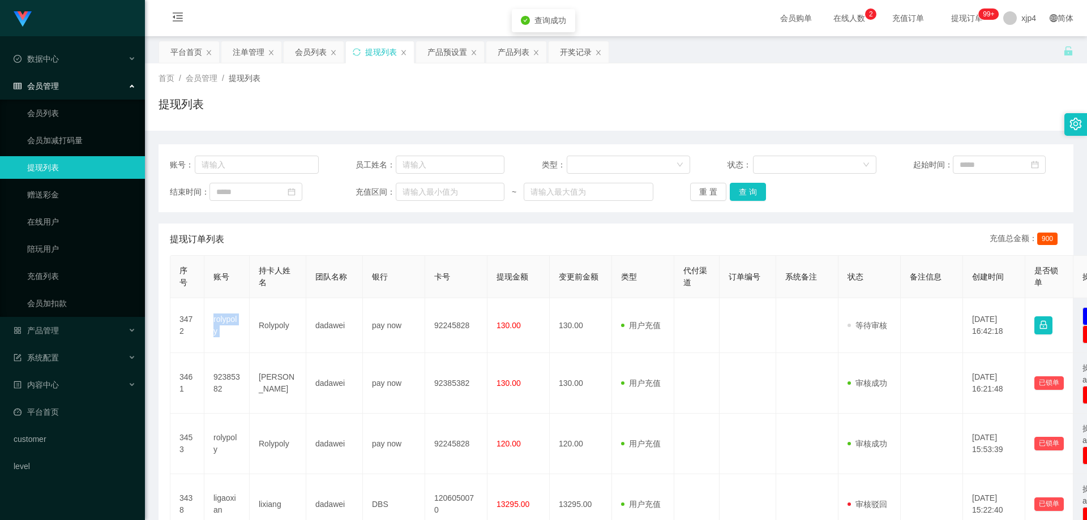
copy td "rolypoly"
click at [750, 191] on button "查 询" at bounding box center [748, 192] width 36 height 18
click at [750, 191] on div "重 置 查 询" at bounding box center [764, 192] width 149 height 18
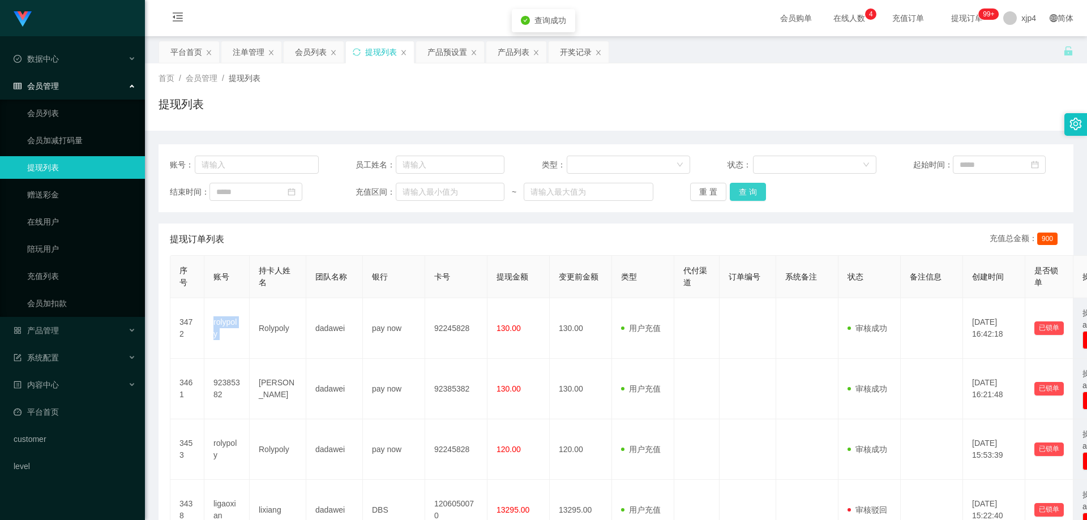
click at [750, 191] on button "查 询" at bounding box center [748, 192] width 36 height 18
click at [750, 191] on div "重 置 查 询" at bounding box center [764, 192] width 149 height 18
click at [750, 191] on button "查 询" at bounding box center [754, 192] width 49 height 18
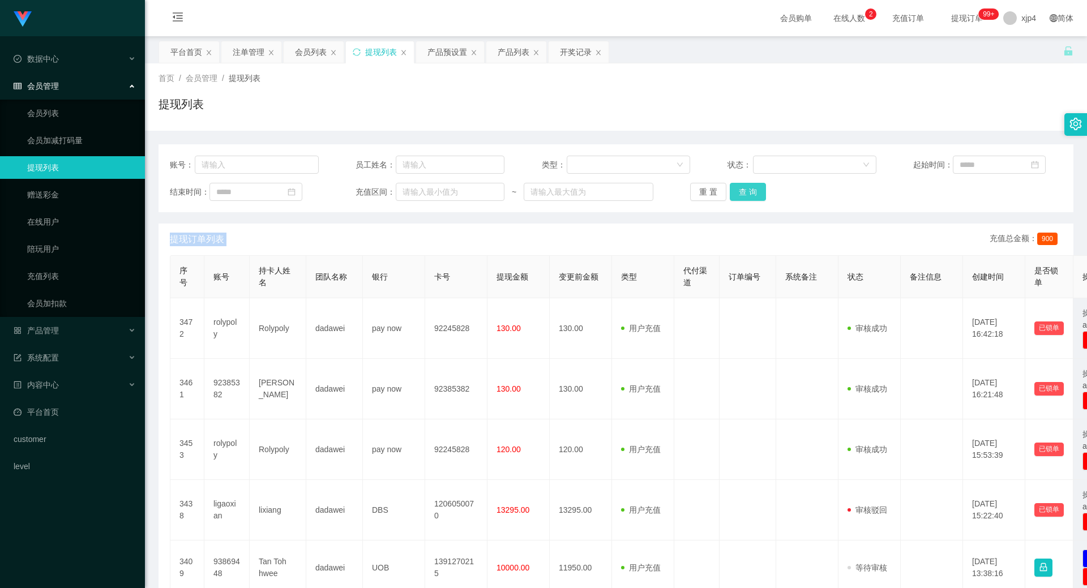
click at [748, 190] on button "查 询" at bounding box center [748, 192] width 36 height 18
click at [748, 190] on div "重 置 查 询" at bounding box center [764, 192] width 149 height 18
click at [748, 190] on button "查 询" at bounding box center [748, 192] width 36 height 18
click at [748, 190] on div "重 置 查 询" at bounding box center [764, 192] width 149 height 18
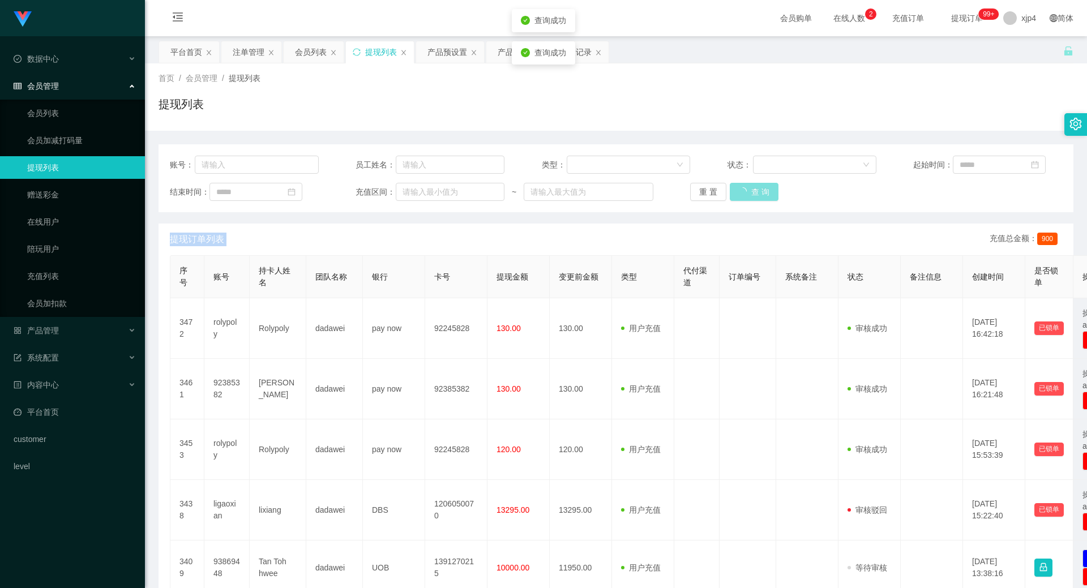
click at [748, 190] on button "查 询" at bounding box center [754, 192] width 49 height 18
click at [748, 190] on div "重 置 查 询" at bounding box center [764, 192] width 149 height 18
click at [748, 190] on button "查 询" at bounding box center [748, 192] width 36 height 18
click at [748, 190] on div "重 置 查 询" at bounding box center [764, 192] width 149 height 18
click at [748, 190] on button "查 询" at bounding box center [748, 192] width 36 height 18
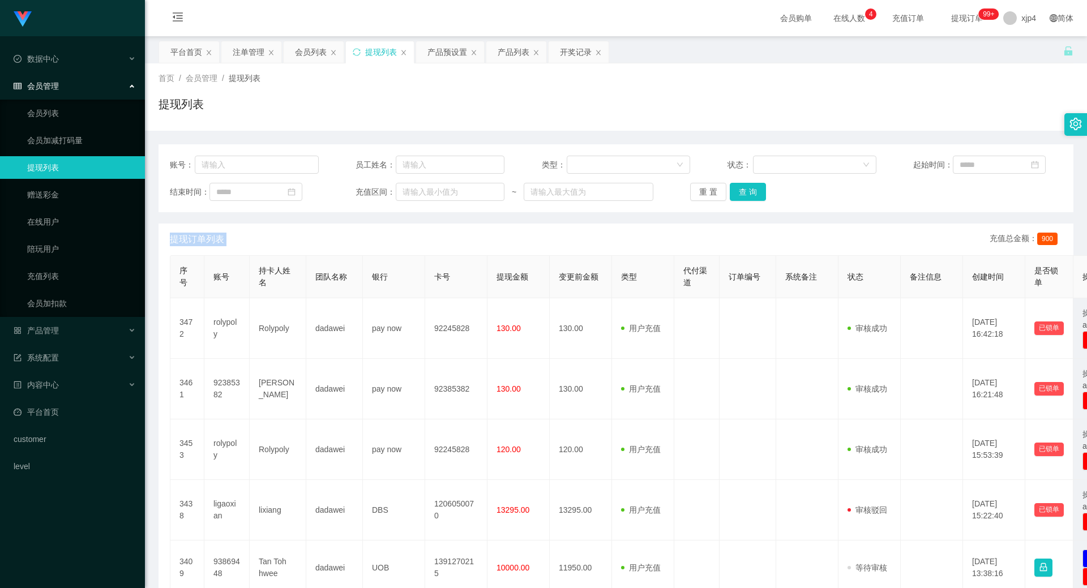
click at [73, 167] on link "提现列表" at bounding box center [81, 167] width 109 height 23
click at [741, 192] on button "查 询" at bounding box center [748, 192] width 36 height 18
